Goal: Transaction & Acquisition: Purchase product/service

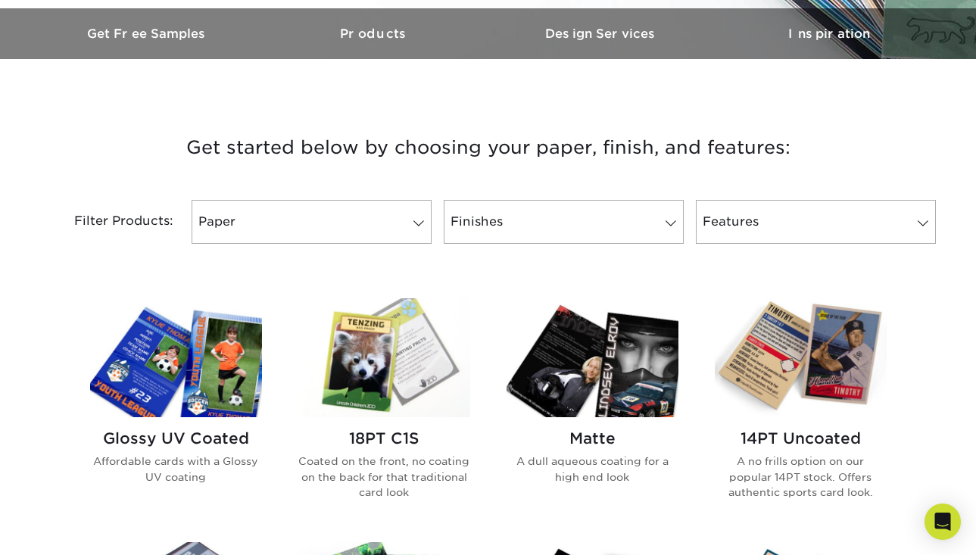
scroll to position [483, 0]
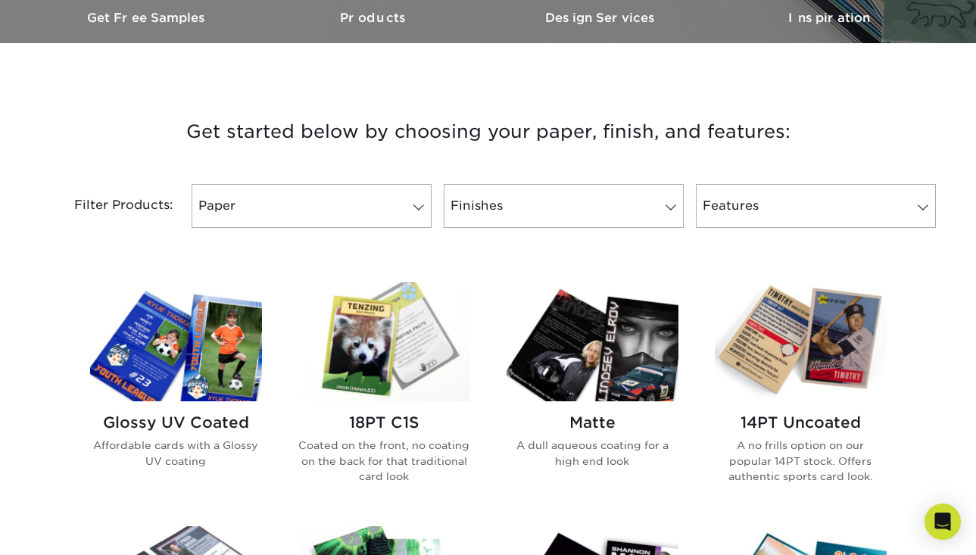
click at [360, 235] on div "Filter Products: Paper Filter by "Paper Type" Reset All Filters Apply Filters F…" at bounding box center [488, 215] width 909 height 98
click at [373, 206] on link "Paper" at bounding box center [312, 206] width 240 height 44
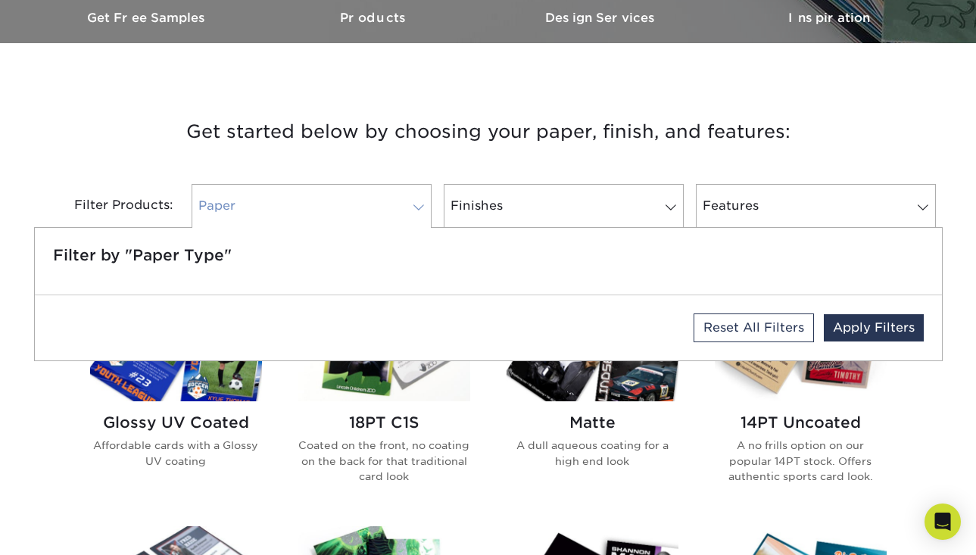
click at [373, 206] on link "Paper" at bounding box center [312, 206] width 240 height 44
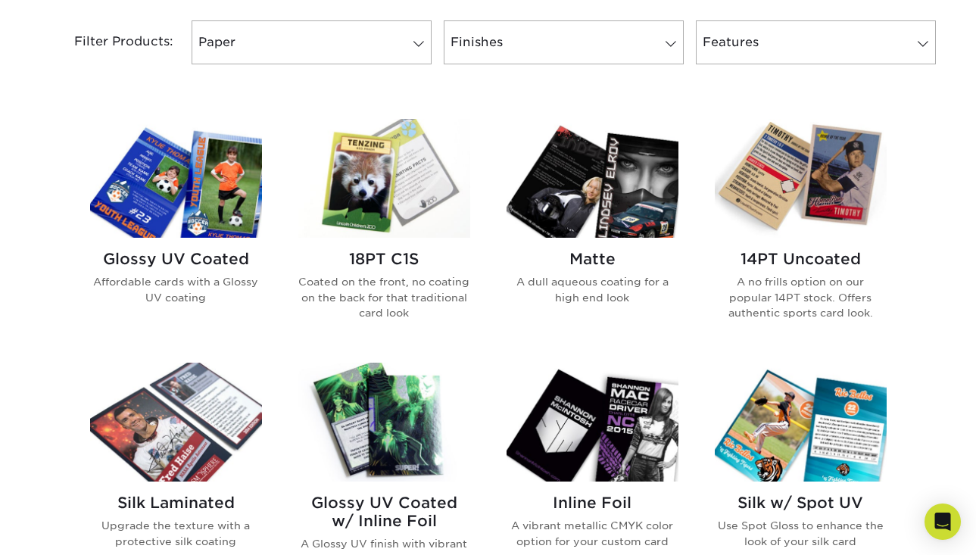
scroll to position [644, 0]
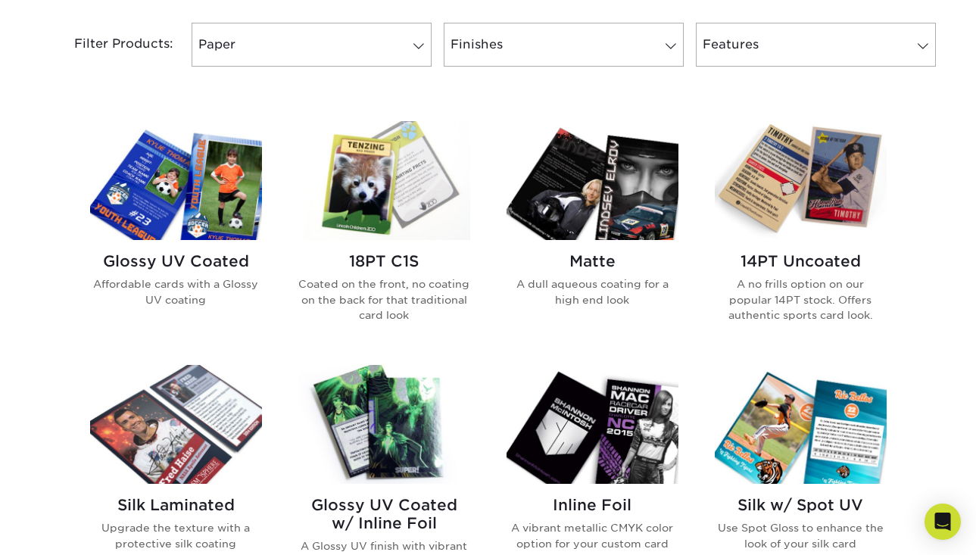
click at [383, 218] on img at bounding box center [384, 180] width 172 height 119
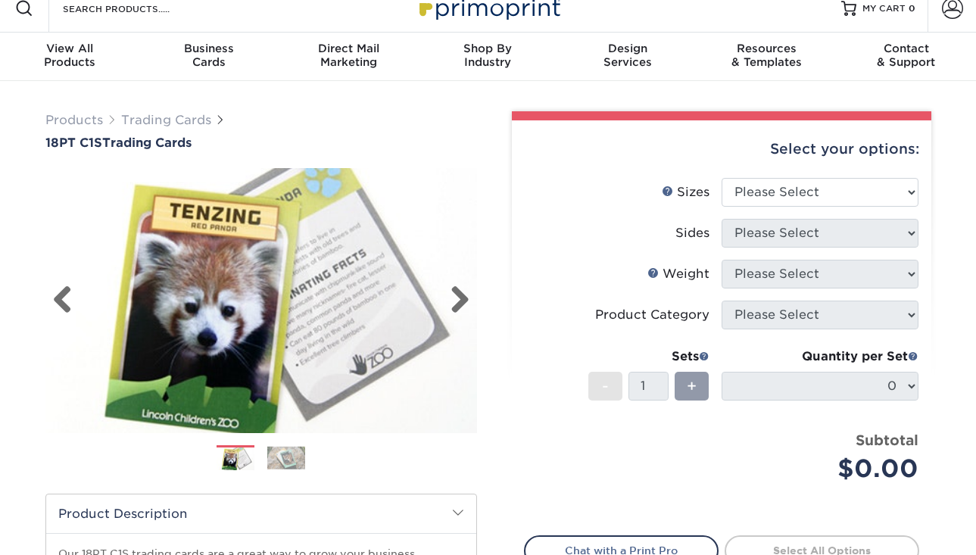
scroll to position [28, 0]
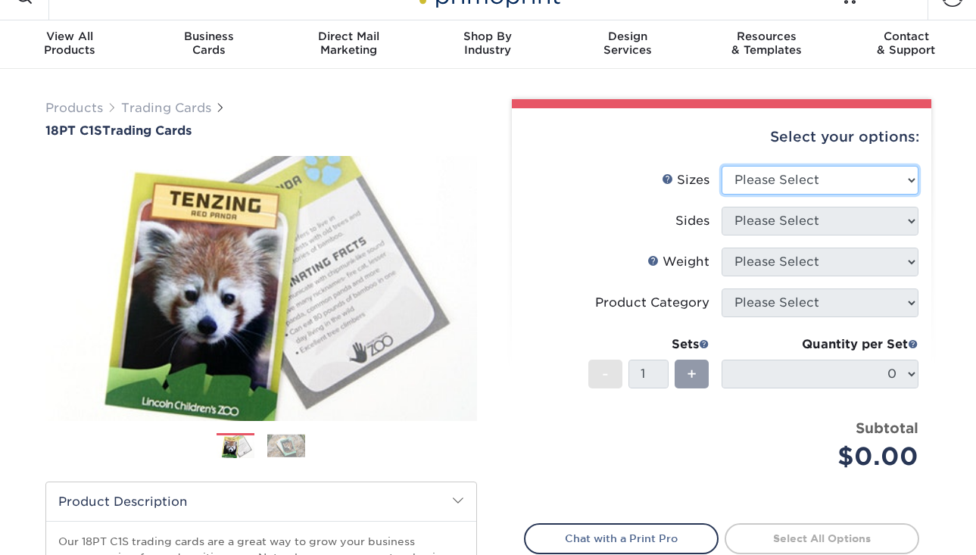
click at [768, 179] on select "Please Select 2.5" x 3.5"" at bounding box center [820, 180] width 197 height 29
select select "2.50x3.50"
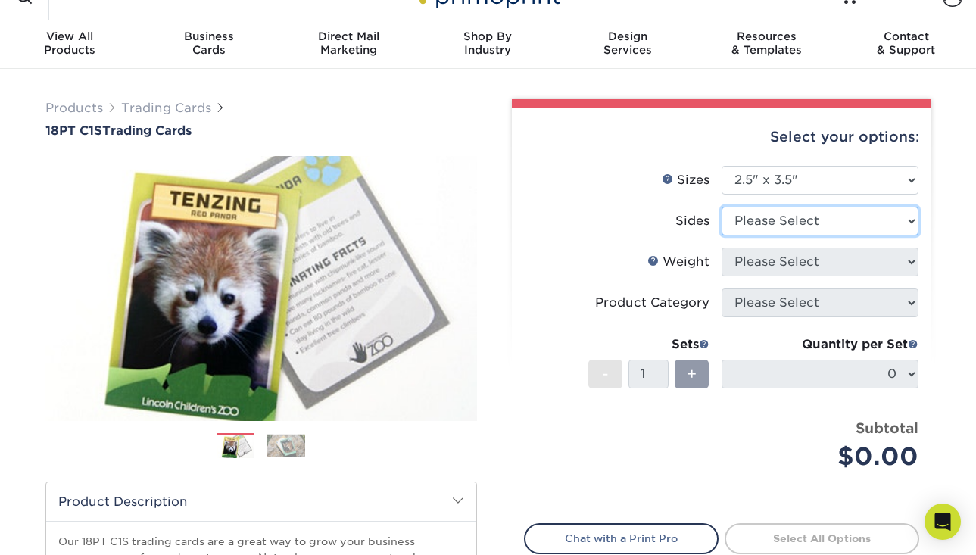
click at [769, 217] on select "Please Select Print Both Sides Print Front Only" at bounding box center [820, 221] width 197 height 29
select select "13abbda7-1d64-4f25-8bb2-c179b224825d"
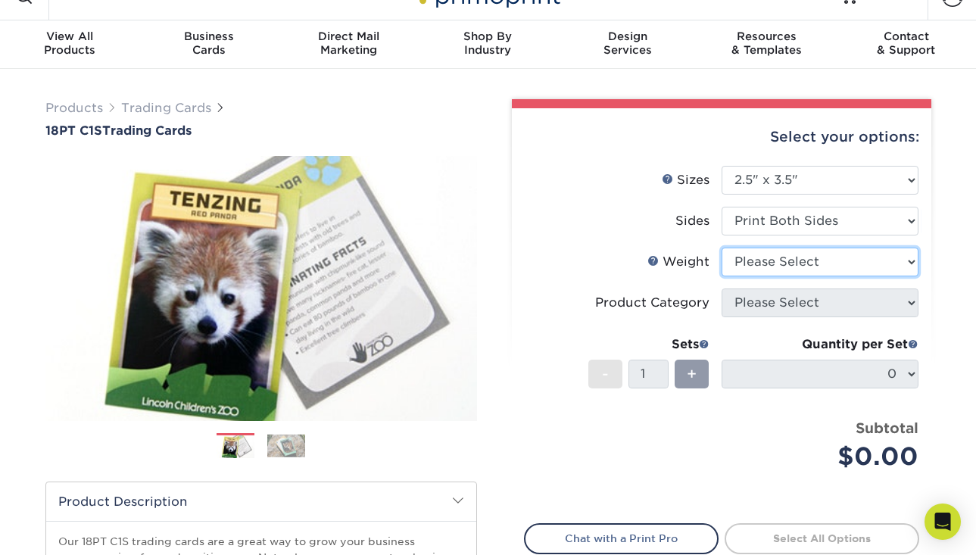
click at [771, 263] on select "Please Select 18PT C1S" at bounding box center [820, 262] width 197 height 29
select select "18PTC1S"
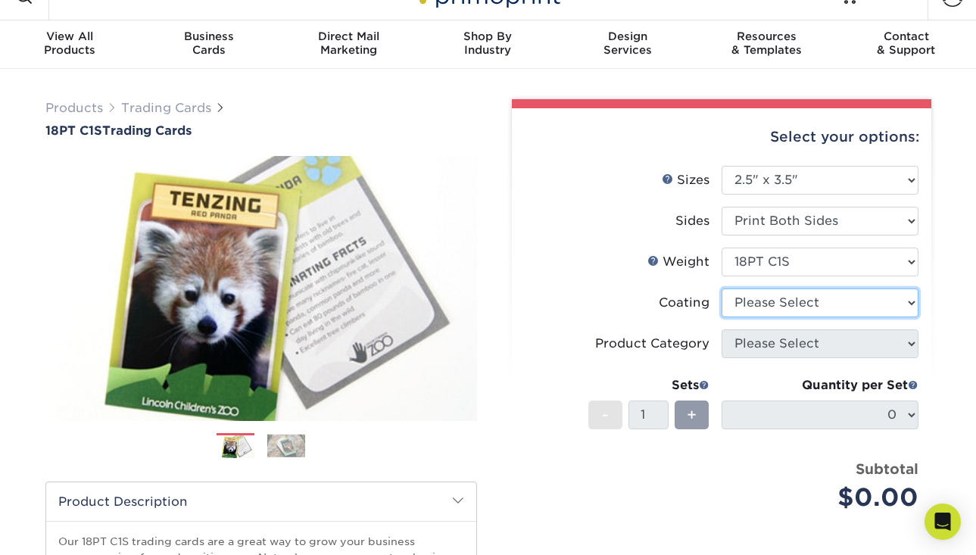
click at [772, 314] on select at bounding box center [820, 302] width 197 height 29
select select "3e7618de-abca-4bda-9f97-8b9129e913d8"
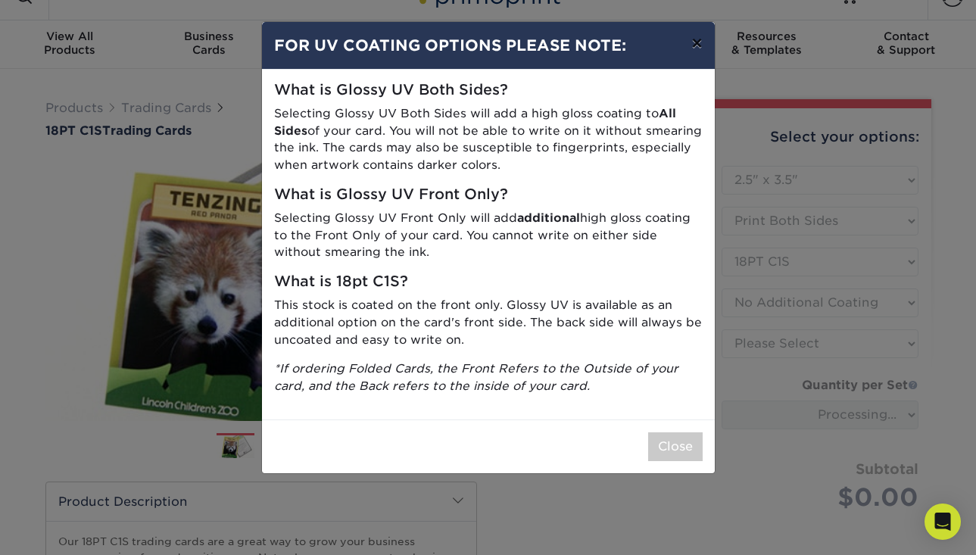
click at [695, 48] on button "×" at bounding box center [696, 43] width 35 height 42
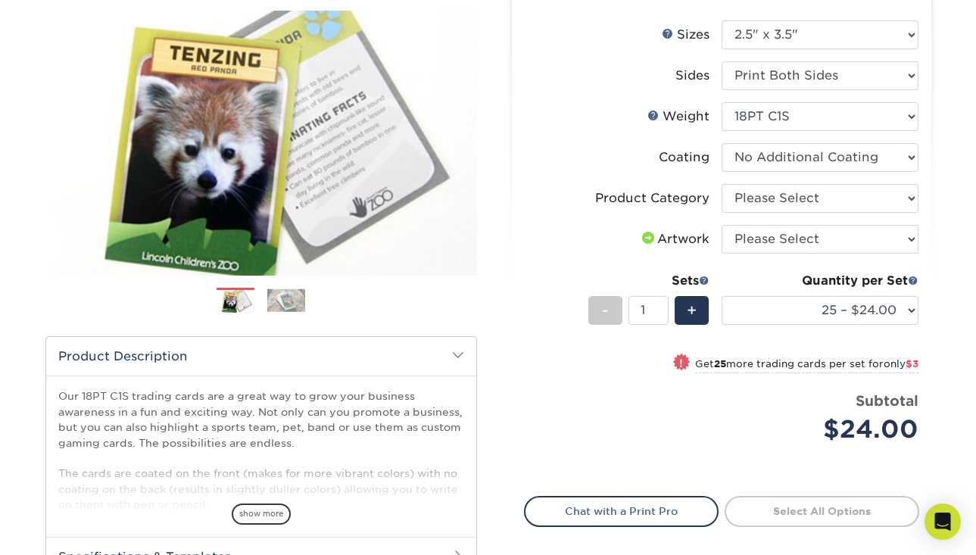
scroll to position [170, 0]
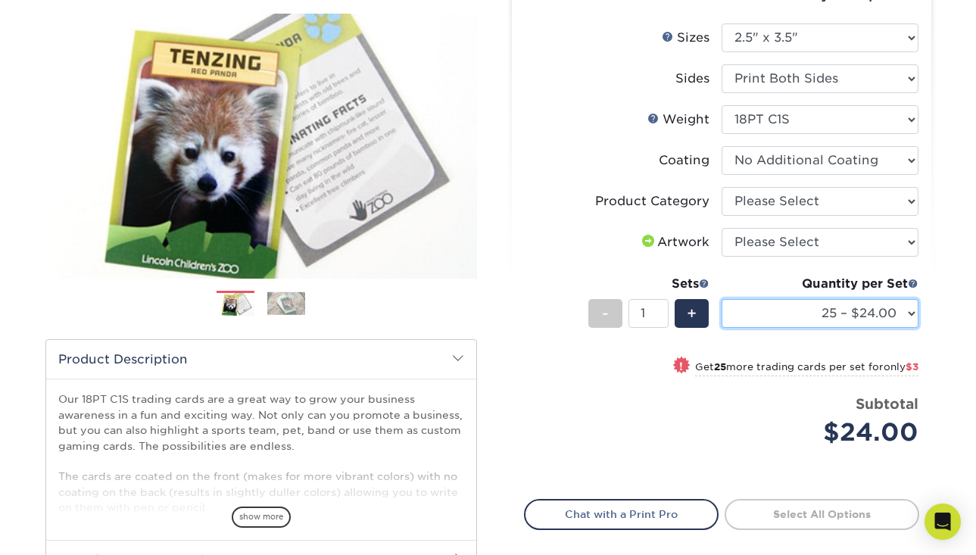
click at [795, 321] on select "25 – $24.00 50 – $27.00 75 – $35.00 100 – $39.00 250 – $45.00 500 – $55.00 1000…" at bounding box center [820, 313] width 197 height 29
select select "50 – $27.00"
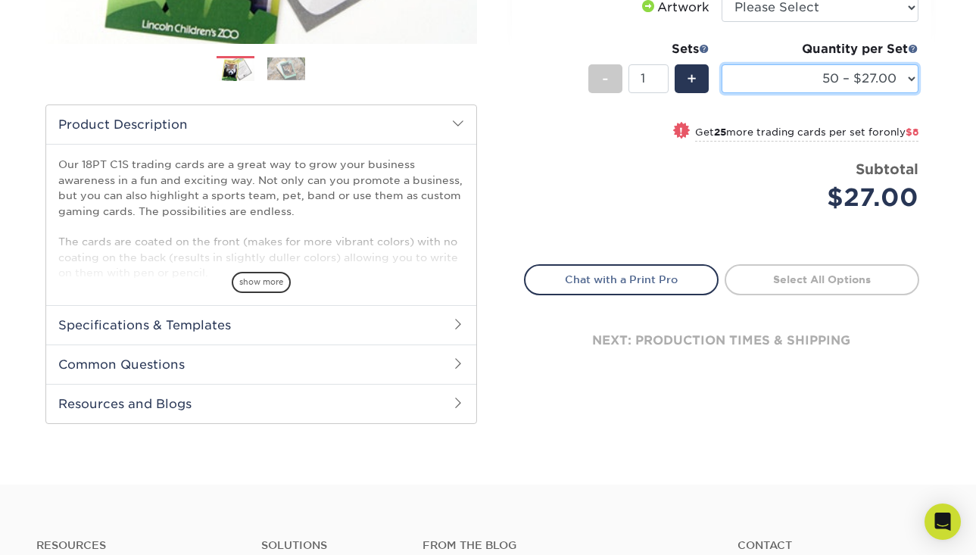
scroll to position [406, 0]
click at [366, 319] on h2 "Specifications & Templates" at bounding box center [261, 323] width 430 height 39
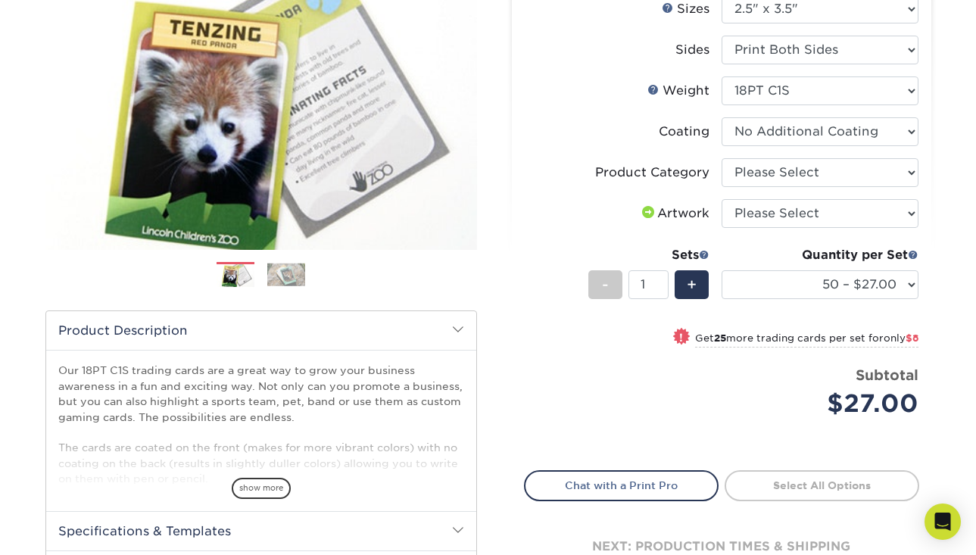
scroll to position [161, 0]
